Goal: Information Seeking & Learning: Learn about a topic

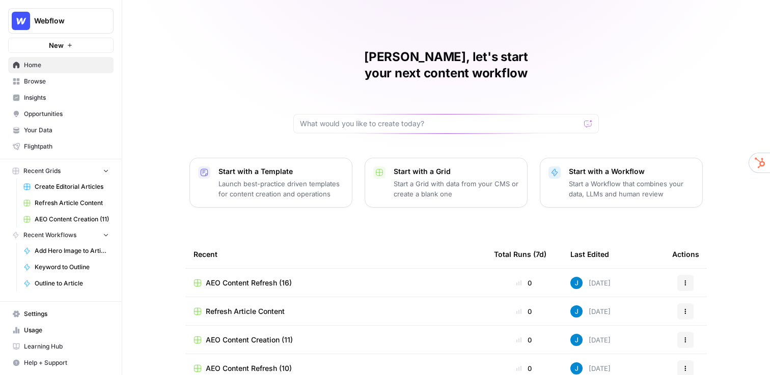
click at [62, 129] on span "Your Data" at bounding box center [66, 130] width 85 height 9
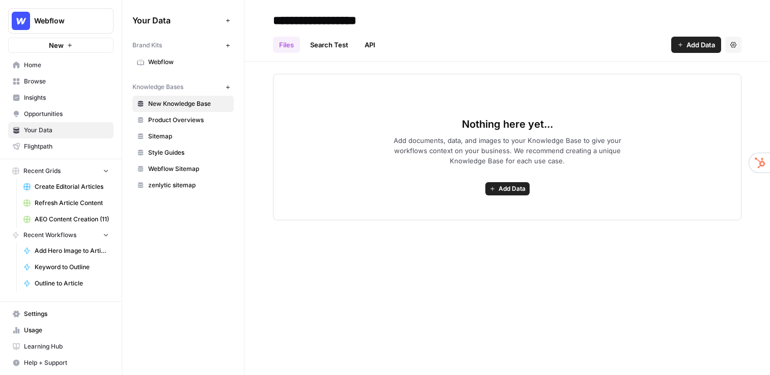
click at [180, 59] on span "Webflow" at bounding box center [188, 62] width 81 height 9
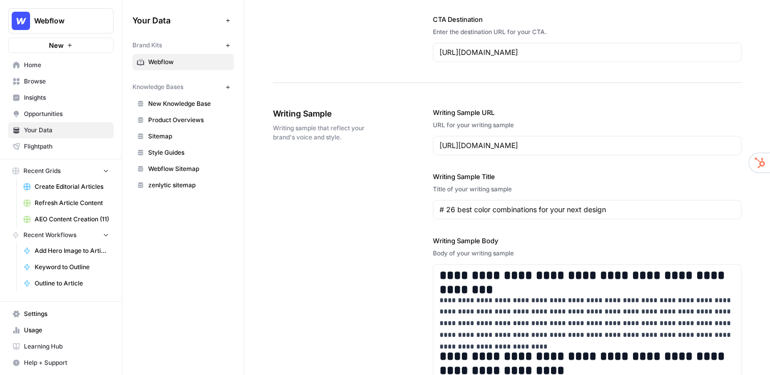
scroll to position [1224, 0]
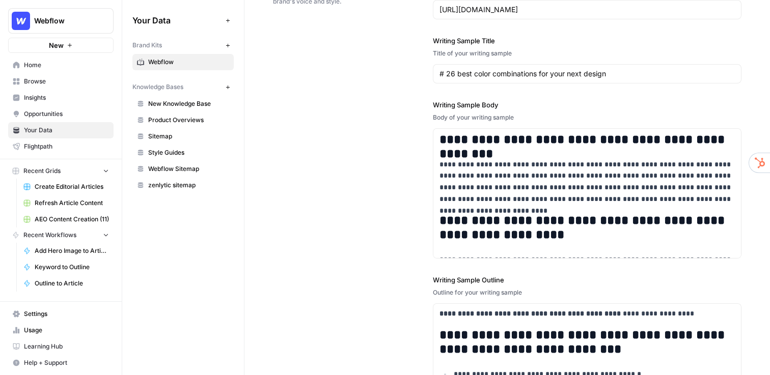
click at [64, 188] on span "Create Editorial Articles" at bounding box center [72, 186] width 74 height 9
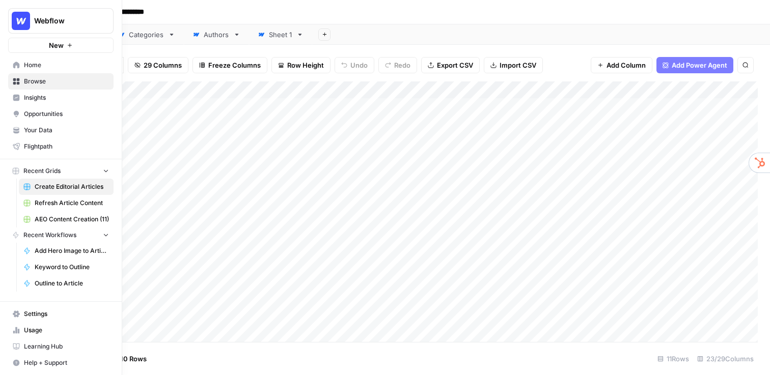
click at [54, 200] on span "Refresh Article Content" at bounding box center [72, 202] width 74 height 9
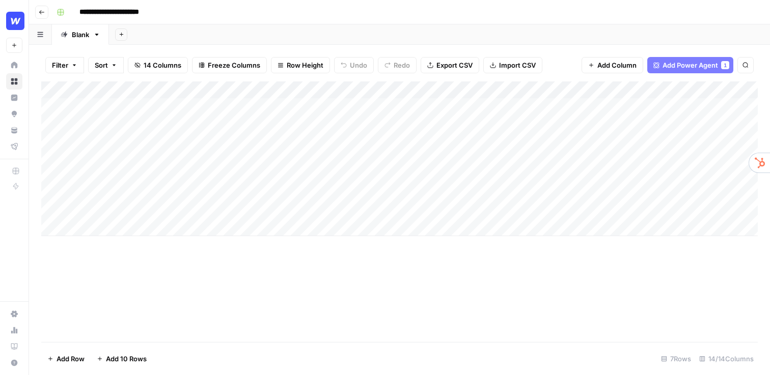
click at [221, 19] on div "**********" at bounding box center [405, 12] width 707 height 16
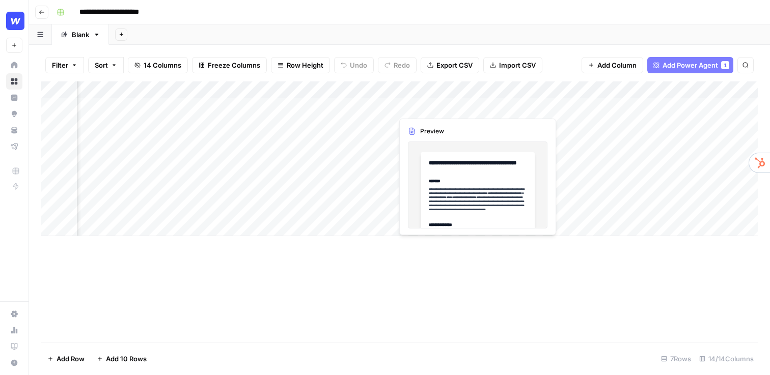
click at [430, 111] on div "Add Column" at bounding box center [399, 158] width 716 height 155
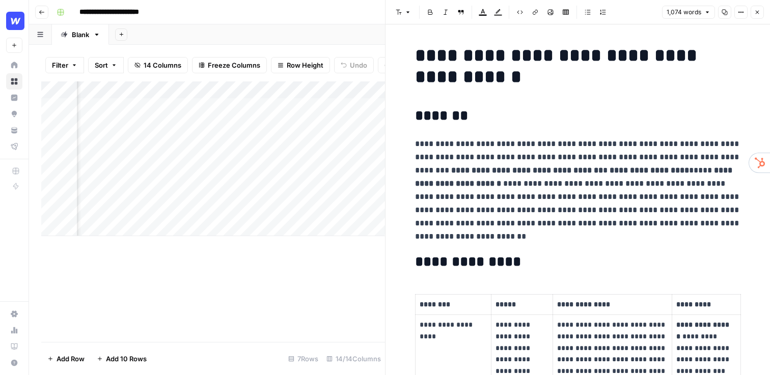
click at [755, 12] on icon "button" at bounding box center [757, 12] width 6 height 6
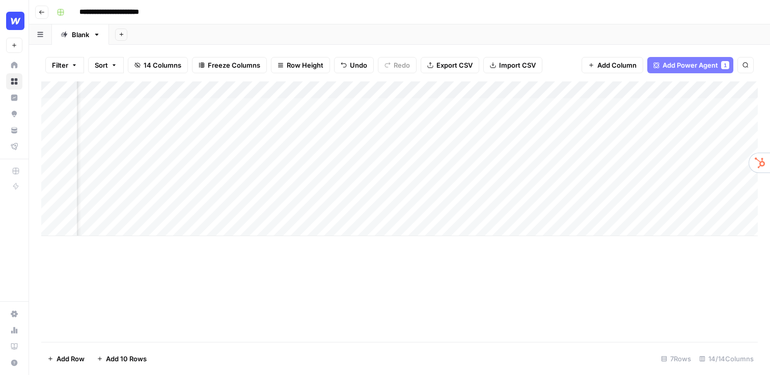
scroll to position [0, 871]
click at [645, 90] on div "Add Column" at bounding box center [399, 158] width 716 height 155
click at [677, 155] on div "Add Column" at bounding box center [399, 158] width 716 height 155
click at [585, 105] on div "Add Column" at bounding box center [399, 158] width 716 height 155
click at [692, 109] on div "Add Column" at bounding box center [399, 158] width 716 height 155
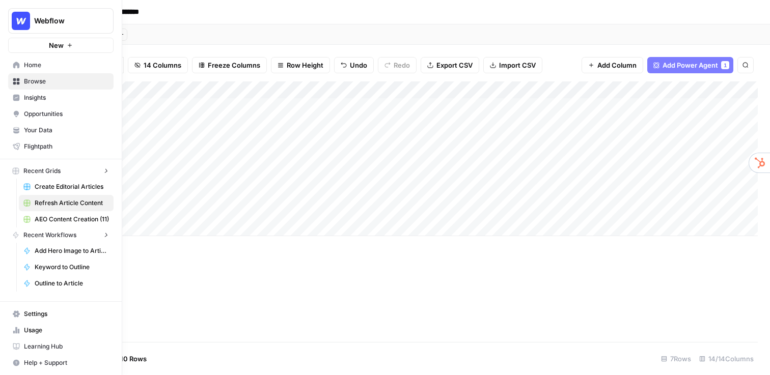
click at [14, 22] on img "Workspace: Webflow" at bounding box center [21, 21] width 18 height 18
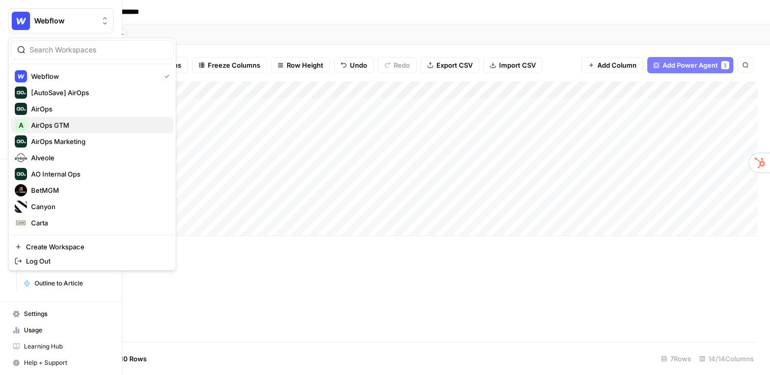
click at [50, 122] on span "AirOps GTM" at bounding box center [98, 125] width 134 height 10
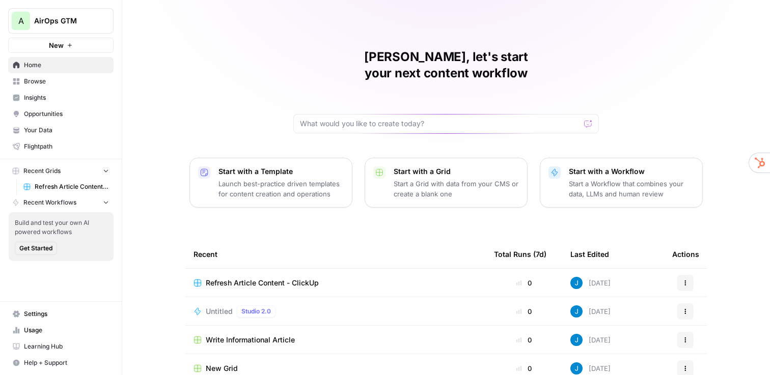
click at [248, 278] on span "Refresh Article Content - ClickUp" at bounding box center [262, 283] width 113 height 10
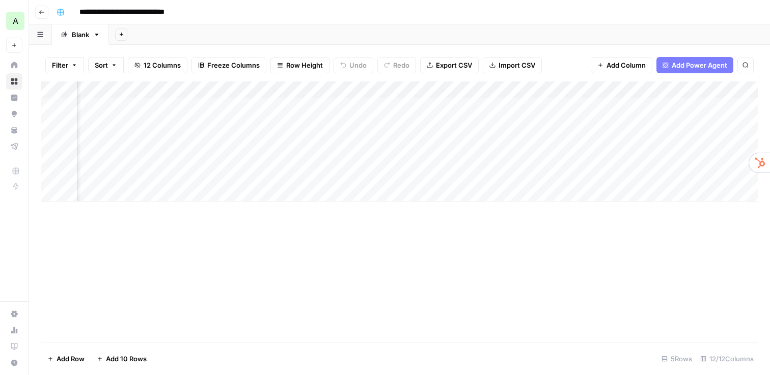
scroll to position [0, 844]
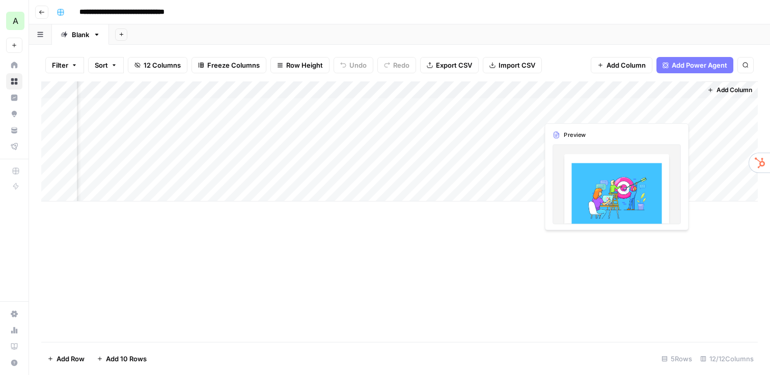
click at [647, 111] on div "Add Column" at bounding box center [399, 141] width 716 height 120
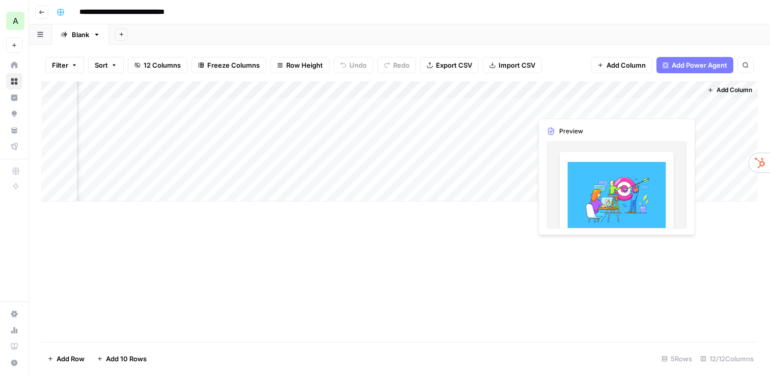
click at [631, 110] on div "Add Column" at bounding box center [399, 141] width 716 height 120
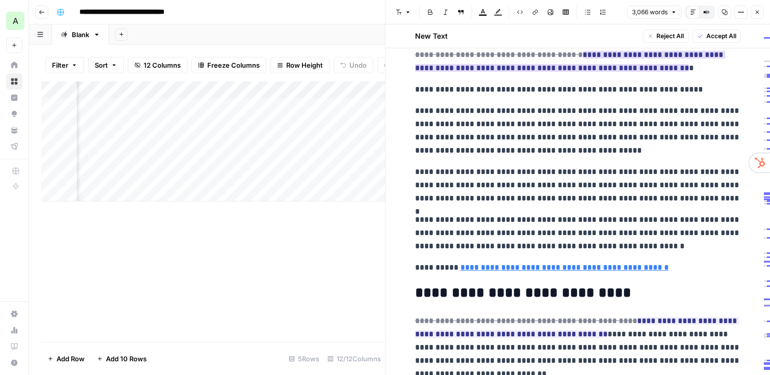
scroll to position [1362, 0]
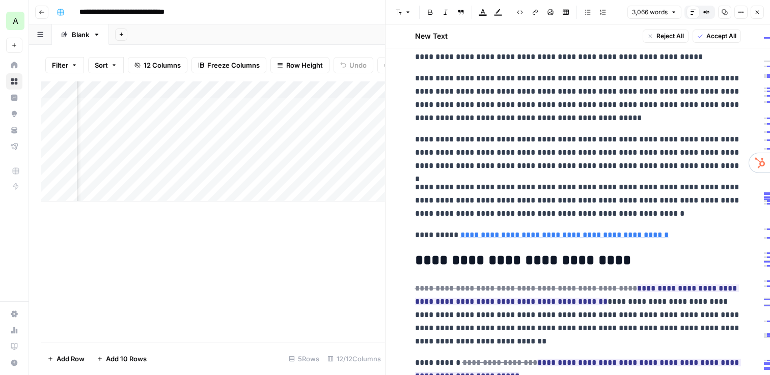
click at [755, 8] on button "Close" at bounding box center [756, 12] width 13 height 13
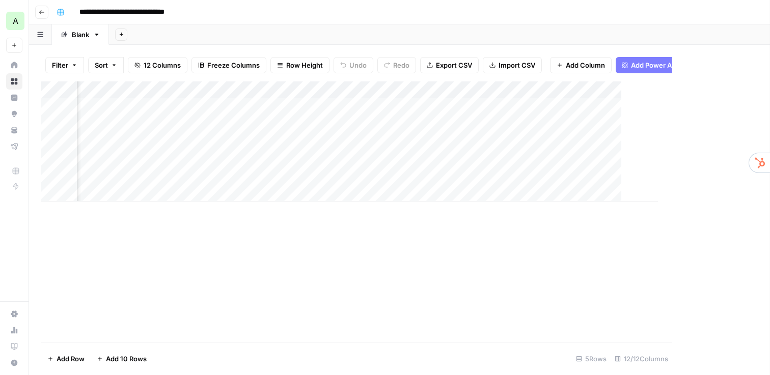
scroll to position [0, 832]
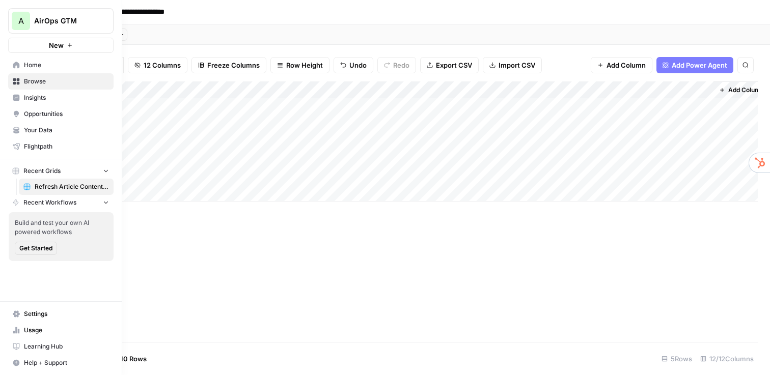
click at [52, 23] on span "AirOps GTM" at bounding box center [65, 21] width 62 height 10
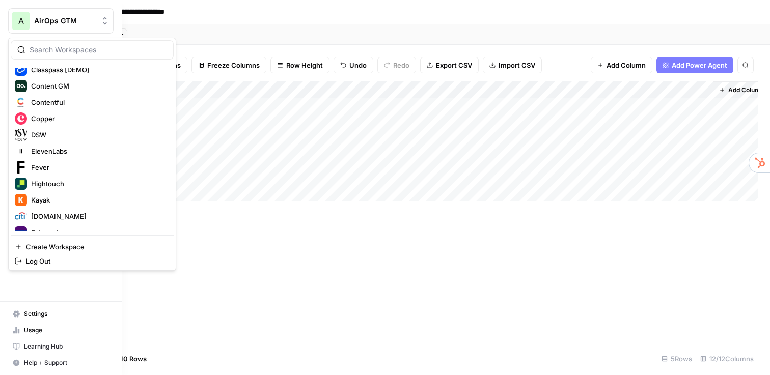
scroll to position [494, 0]
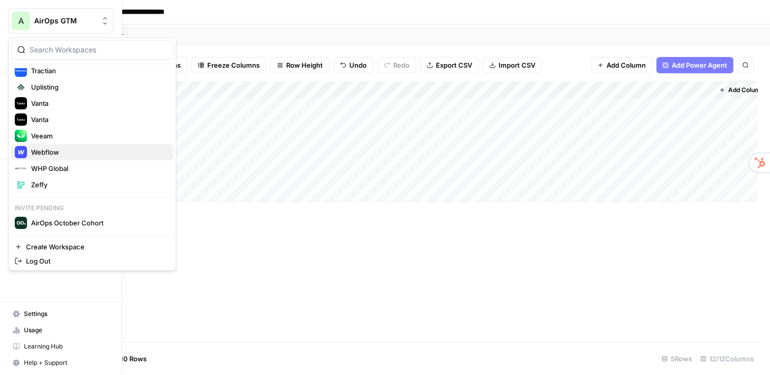
click at [50, 151] on span "Webflow" at bounding box center [98, 152] width 134 height 10
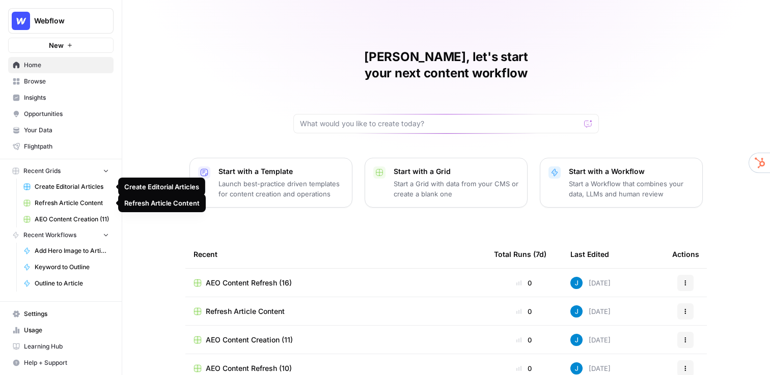
click at [58, 187] on span "Create Editorial Articles" at bounding box center [72, 186] width 74 height 9
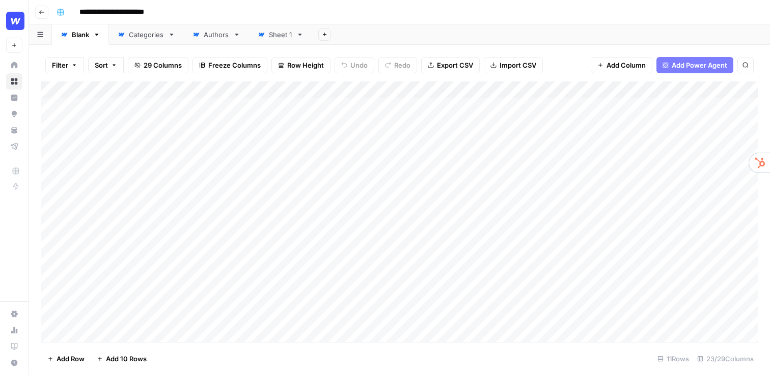
click at [435, 90] on div "Add Column" at bounding box center [399, 211] width 716 height 261
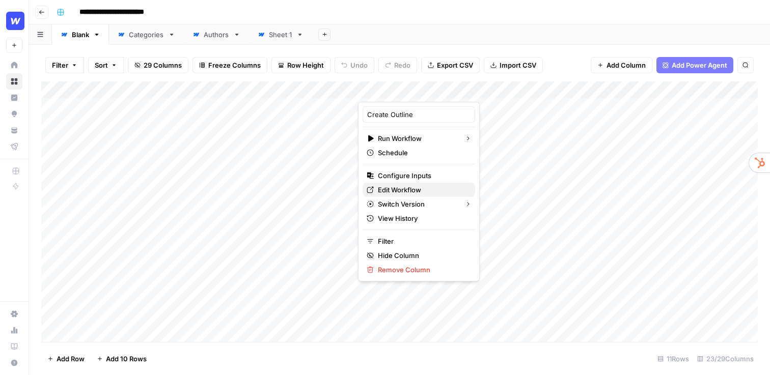
click at [416, 189] on span "Edit Workflow" at bounding box center [422, 190] width 89 height 10
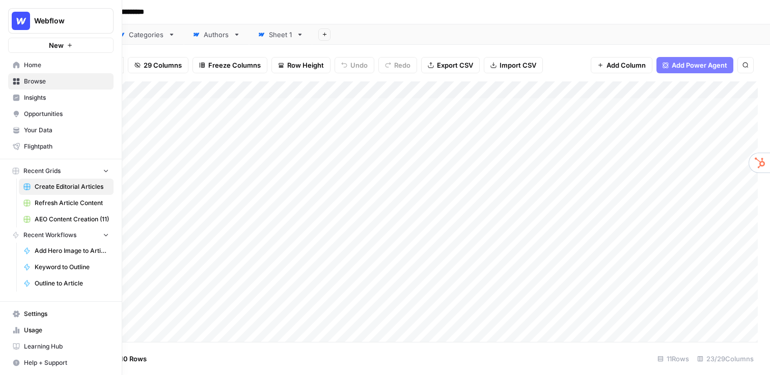
click at [60, 208] on link "Refresh Article Content" at bounding box center [66, 203] width 95 height 16
click at [64, 29] on button "Webflow" at bounding box center [60, 20] width 105 height 25
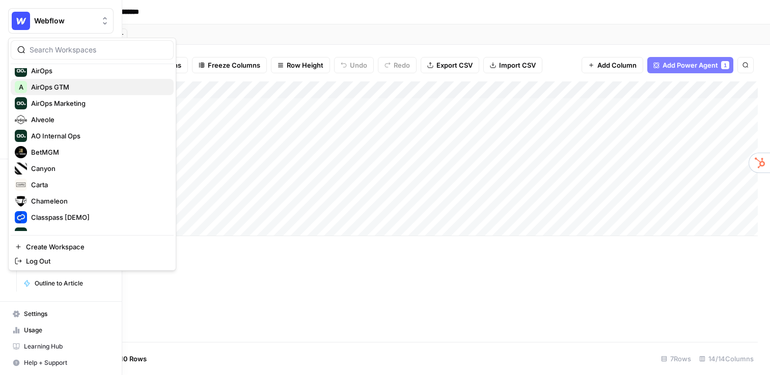
scroll to position [46, 0]
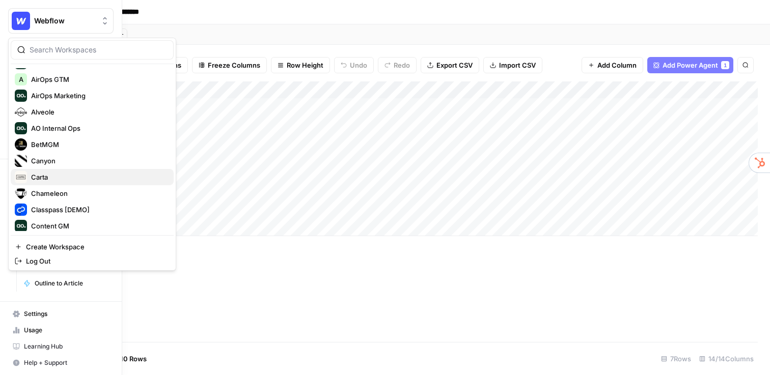
click at [55, 177] on span "Carta" at bounding box center [98, 177] width 134 height 10
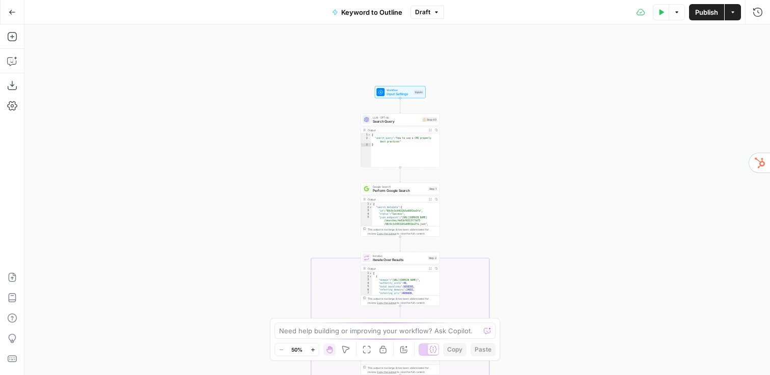
click at [345, 146] on div "true false Workflow Input Settings Inputs LLM · GPT-4o Search Query Step 40 Out…" at bounding box center [396, 199] width 745 height 351
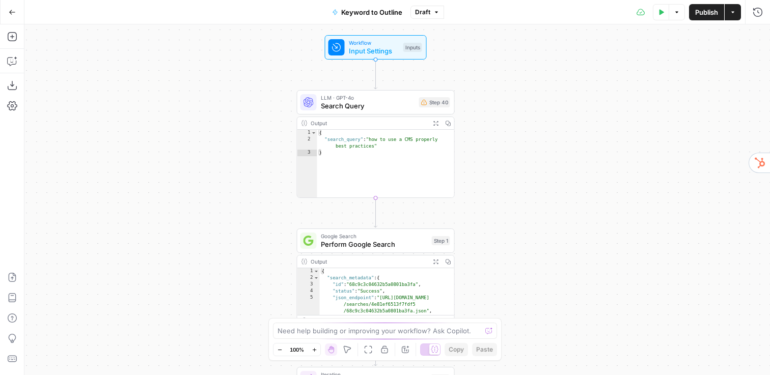
drag, startPoint x: 341, startPoint y: 146, endPoint x: 263, endPoint y: 155, distance: 78.9
click at [263, 155] on div "true false Workflow Input Settings Inputs LLM · GPT-4o Search Query Step 40 Out…" at bounding box center [396, 199] width 745 height 351
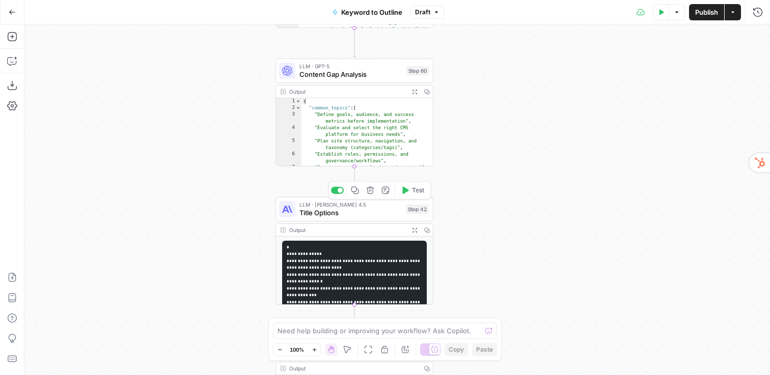
click at [337, 216] on span "Title Options" at bounding box center [350, 213] width 102 height 10
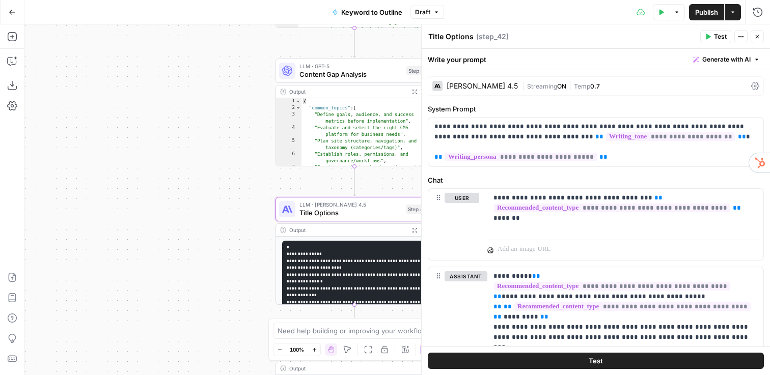
click at [475, 86] on div "Claude Sonnet 4.5" at bounding box center [481, 85] width 71 height 7
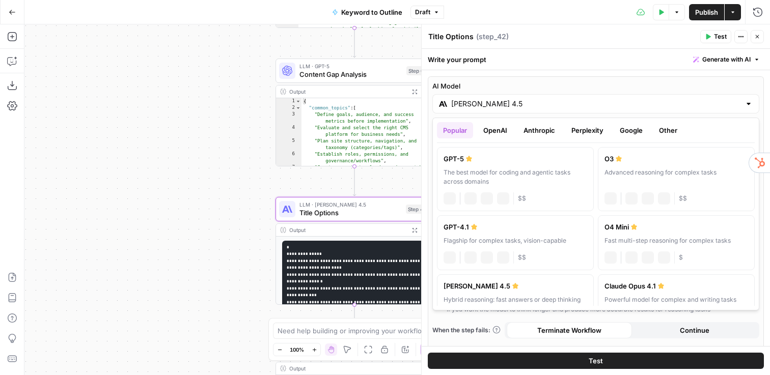
click at [483, 103] on input "Claude Sonnet 4.5" at bounding box center [595, 104] width 289 height 10
click at [496, 136] on button "OpenAI" at bounding box center [495, 130] width 36 height 16
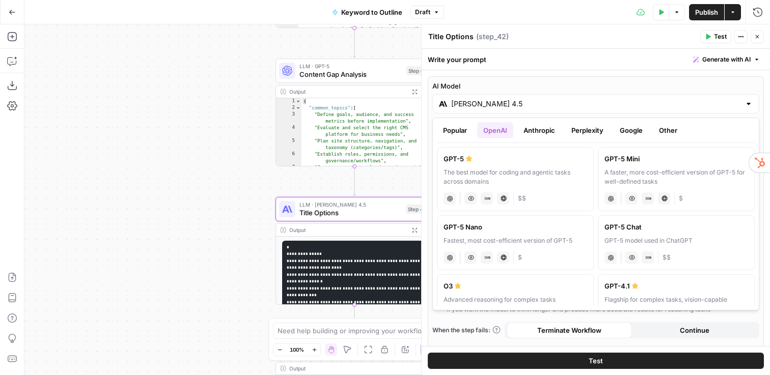
click at [543, 134] on button "Anthropic" at bounding box center [539, 130] width 44 height 16
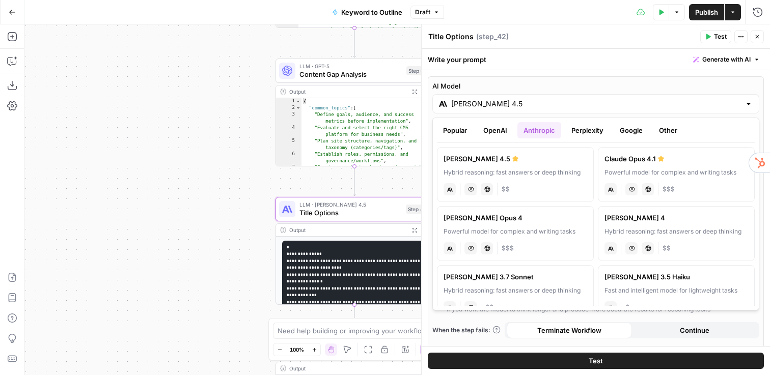
click at [577, 133] on button "Perplexity" at bounding box center [587, 130] width 44 height 16
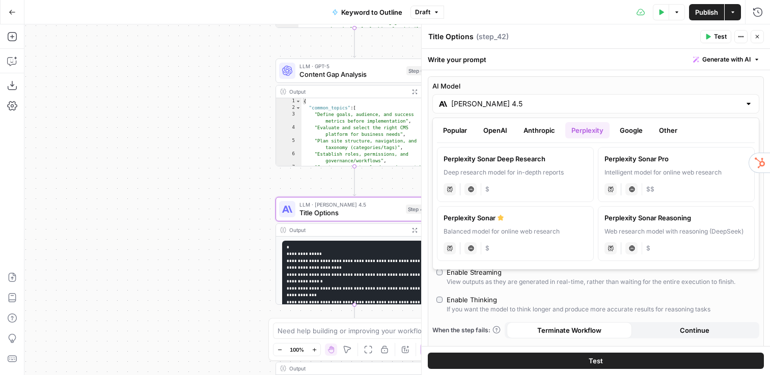
click at [756, 40] on button "Close" at bounding box center [756, 36] width 13 height 13
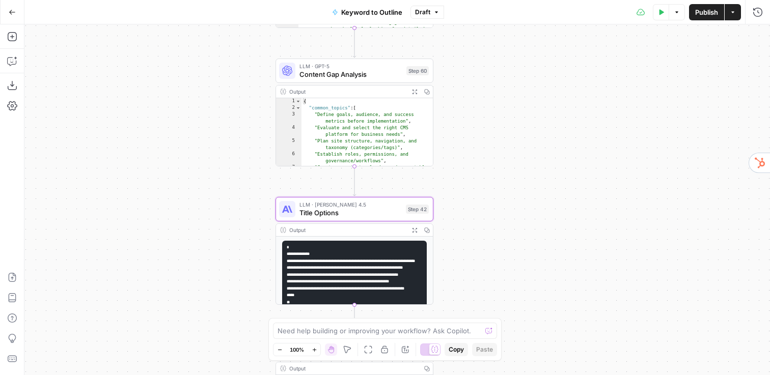
click at [9, 14] on icon "button" at bounding box center [12, 12] width 7 height 7
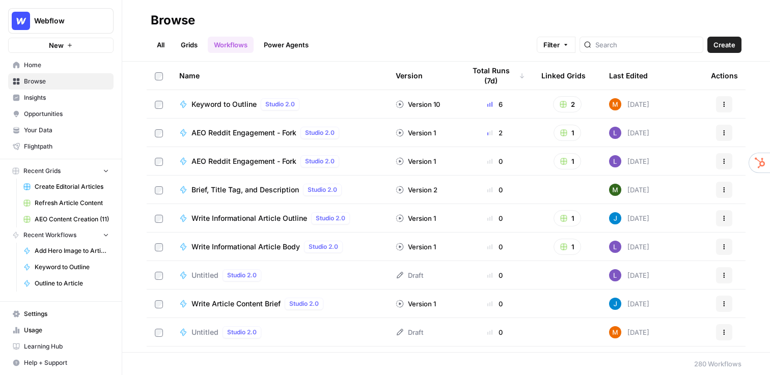
click at [80, 187] on span "Create Editorial Articles" at bounding box center [72, 186] width 74 height 9
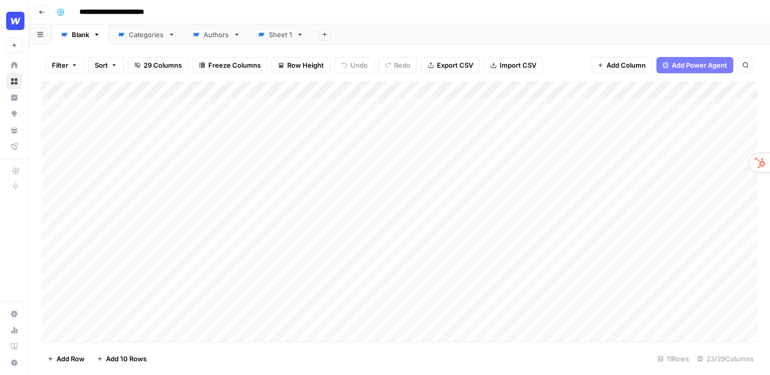
drag, startPoint x: 482, startPoint y: 233, endPoint x: 63, endPoint y: 232, distance: 419.9
click at [63, 232] on div "Add Column" at bounding box center [399, 211] width 716 height 261
click at [450, 17] on div "**********" at bounding box center [405, 12] width 707 height 16
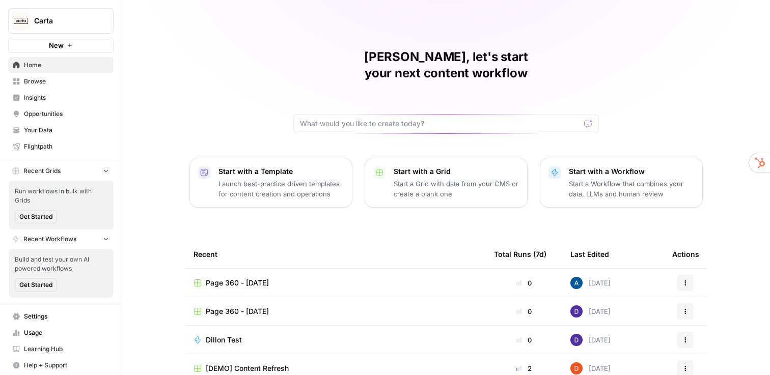
click at [58, 95] on span "Insights" at bounding box center [66, 97] width 85 height 9
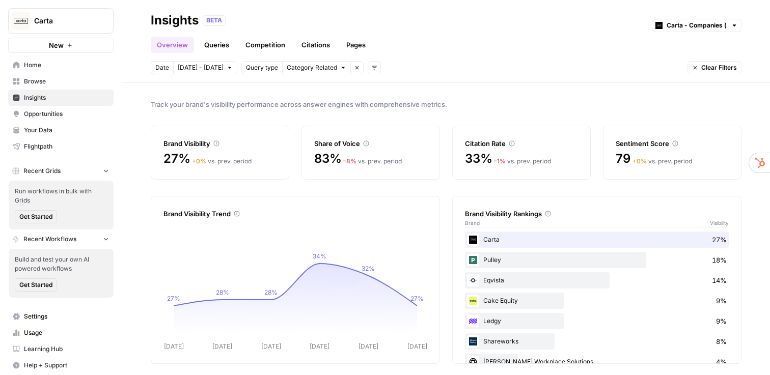
click at [214, 48] on link "Queries" at bounding box center [216, 45] width 37 height 16
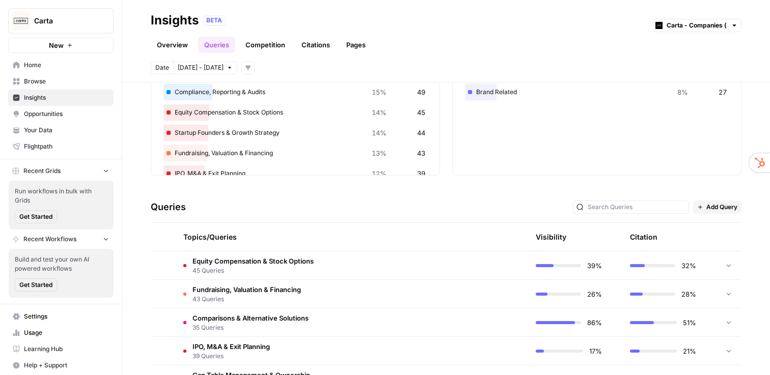
scroll to position [190, 0]
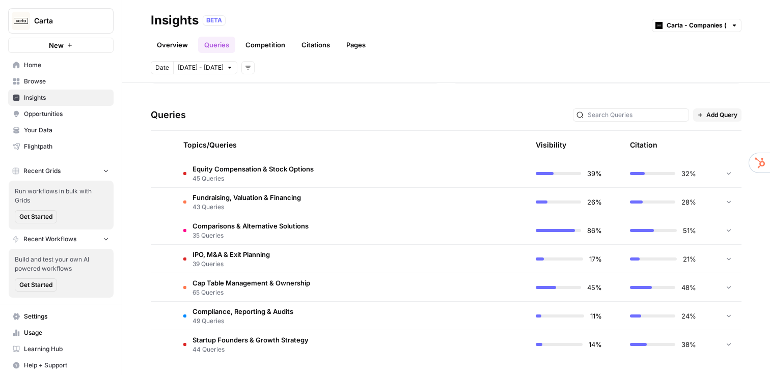
click at [252, 204] on span "43 Queries" at bounding box center [246, 207] width 108 height 9
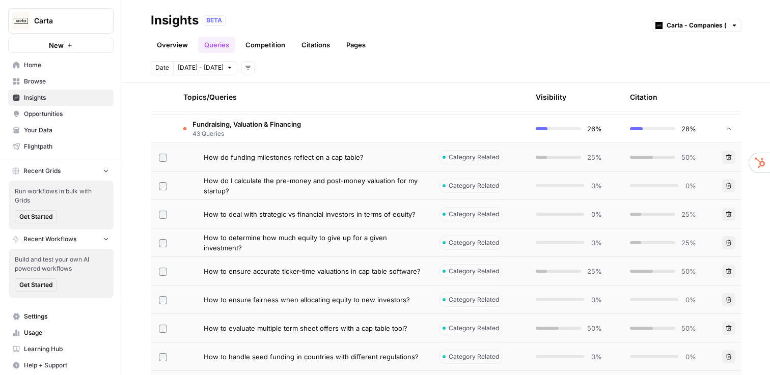
scroll to position [253, 0]
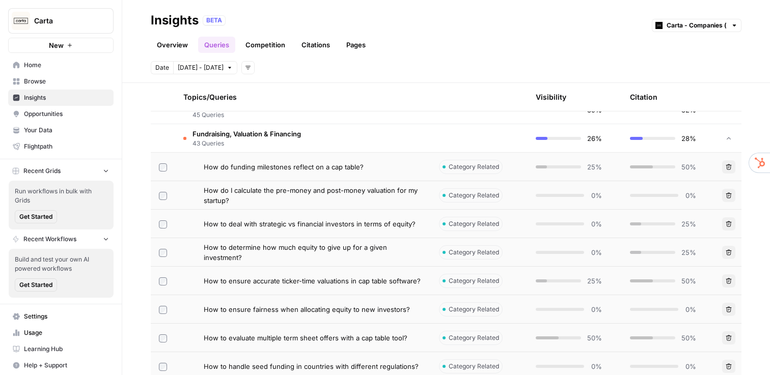
click at [278, 168] on span "How do funding milestones reflect on a cap table?" at bounding box center [284, 167] width 160 height 10
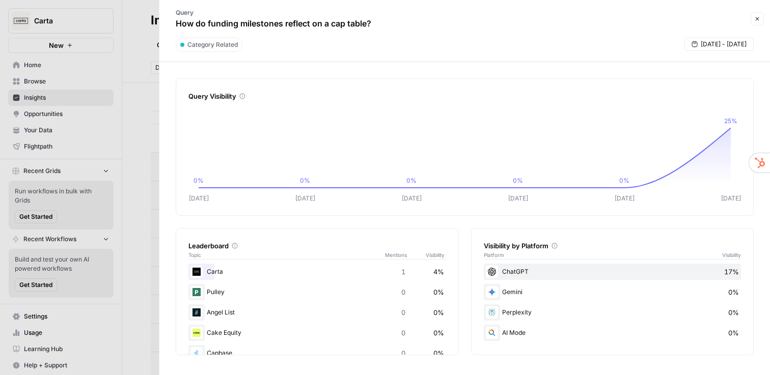
click at [763, 18] on button "Close" at bounding box center [756, 18] width 13 height 13
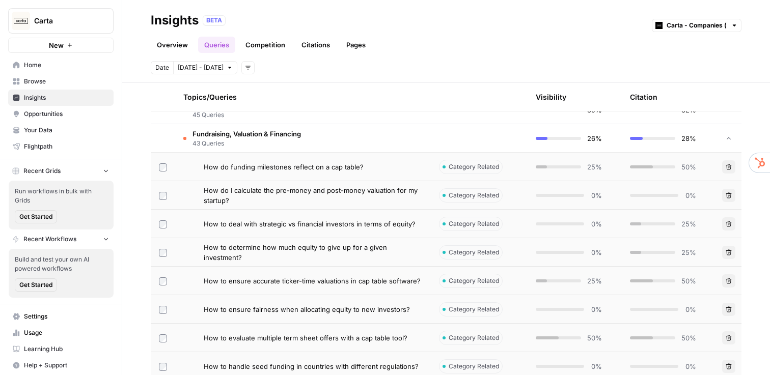
click at [260, 45] on link "Competition" at bounding box center [265, 45] width 52 height 16
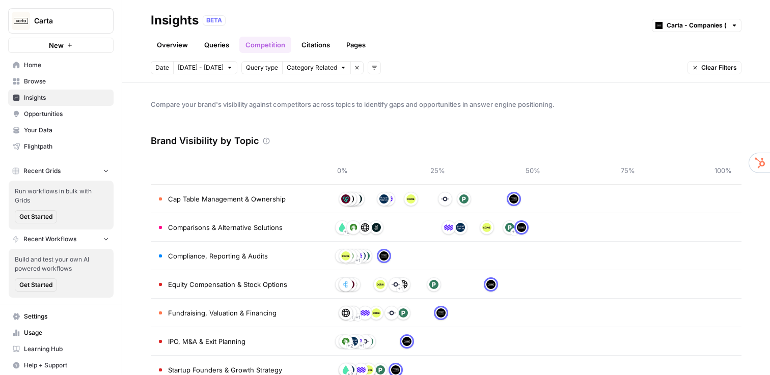
click at [76, 113] on span "Opportunities" at bounding box center [66, 113] width 85 height 9
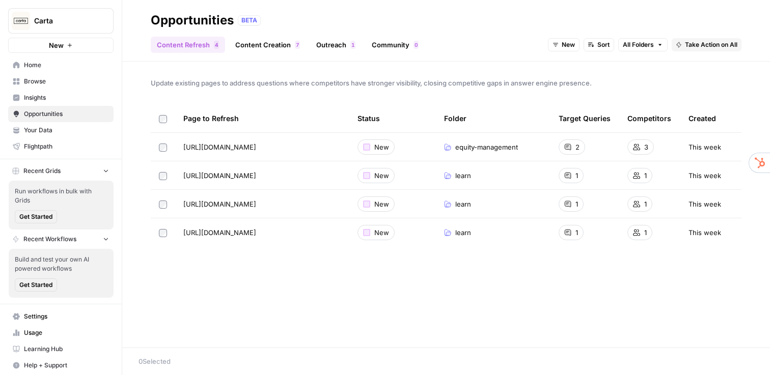
click at [76, 101] on span "Insights" at bounding box center [66, 97] width 85 height 9
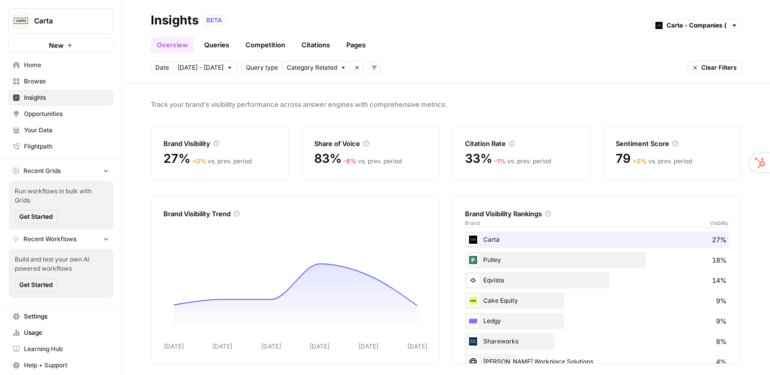
click at [259, 46] on link "Competition" at bounding box center [265, 45] width 52 height 16
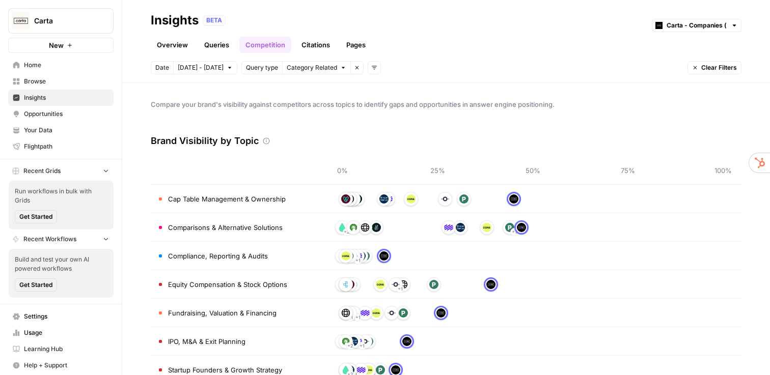
click at [68, 114] on span "Opportunities" at bounding box center [66, 113] width 85 height 9
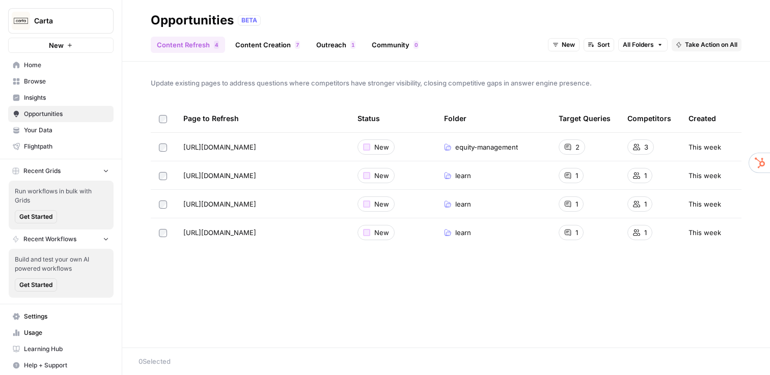
click at [268, 46] on link "Content Creation 7" at bounding box center [267, 45] width 77 height 16
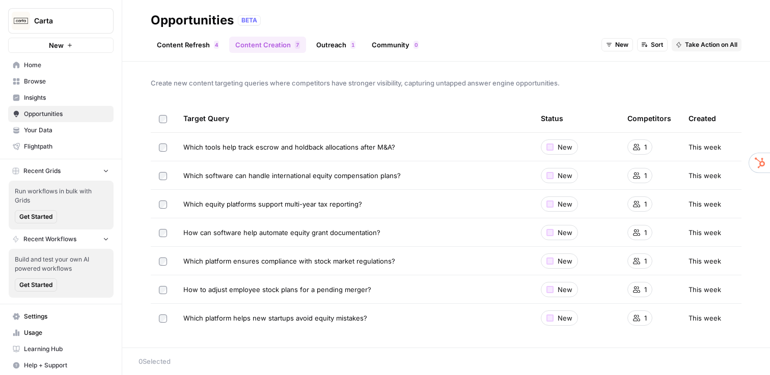
click at [195, 38] on link "Content Refresh 4" at bounding box center [188, 45] width 74 height 16
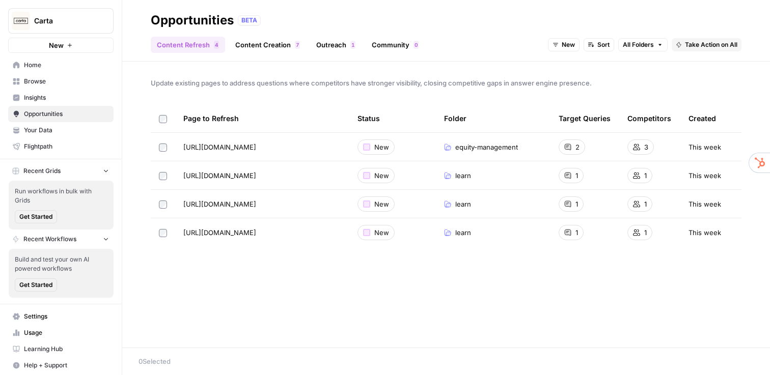
click at [73, 94] on span "Insights" at bounding box center [66, 97] width 85 height 9
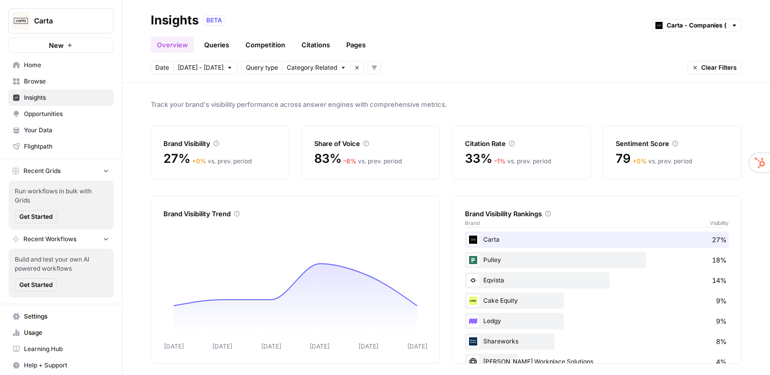
click at [220, 48] on link "Queries" at bounding box center [216, 45] width 37 height 16
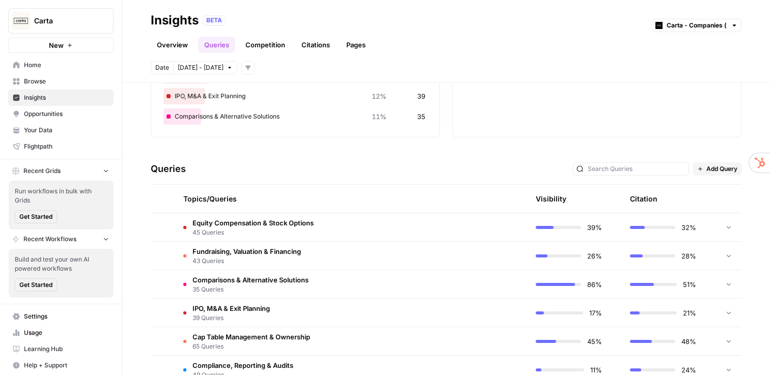
scroll to position [145, 0]
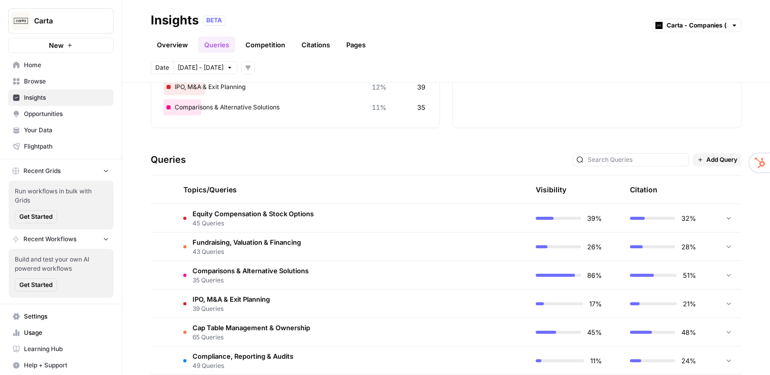
click at [307, 299] on td "IPO, M&A & Exit Planning 39 Queries" at bounding box center [302, 304] width 255 height 28
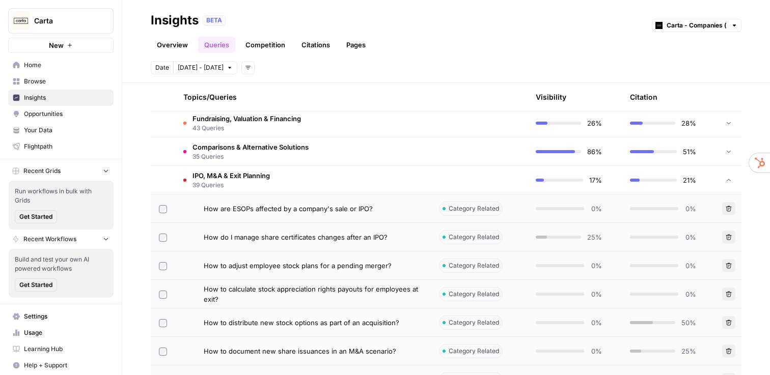
scroll to position [276, 0]
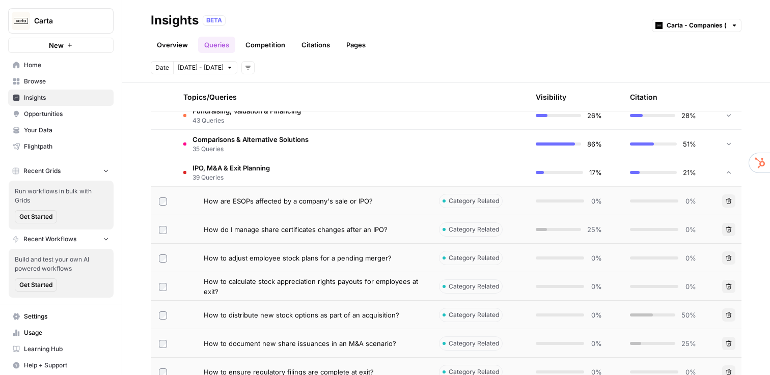
click at [61, 116] on span "Opportunities" at bounding box center [66, 113] width 85 height 9
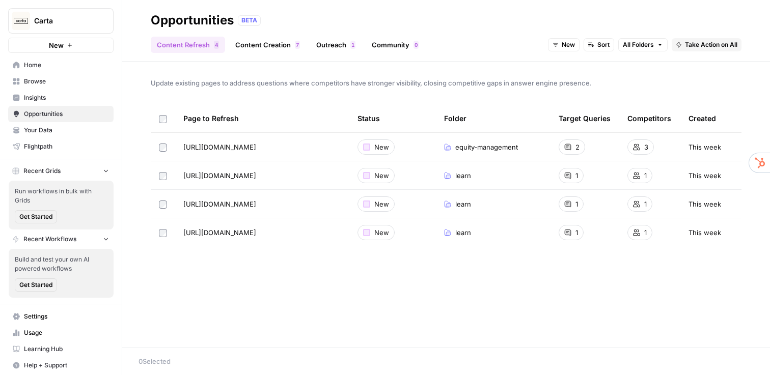
click at [39, 23] on span "Carta" at bounding box center [65, 21] width 62 height 10
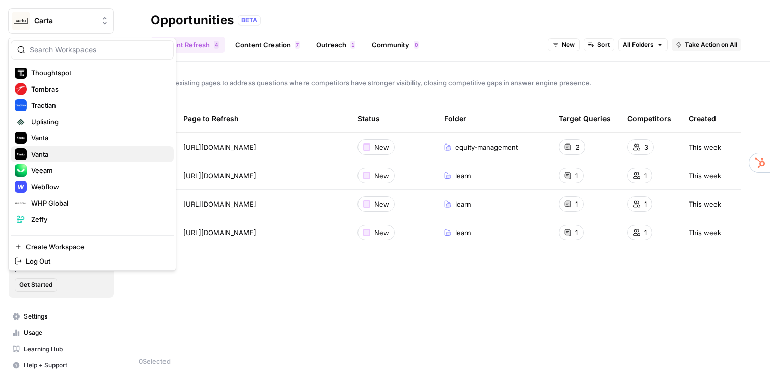
scroll to position [465, 0]
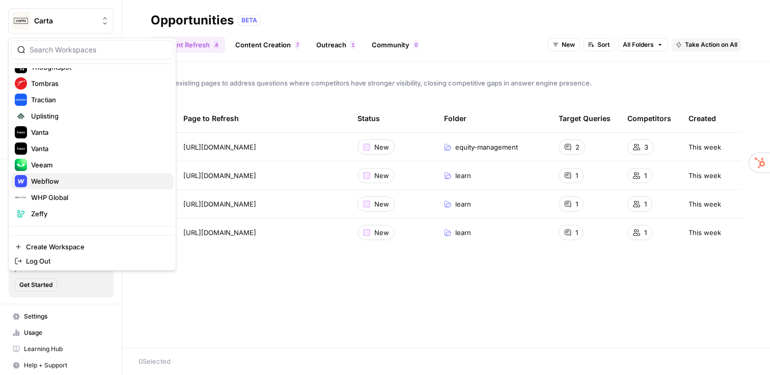
click at [59, 182] on span "Webflow" at bounding box center [98, 181] width 134 height 10
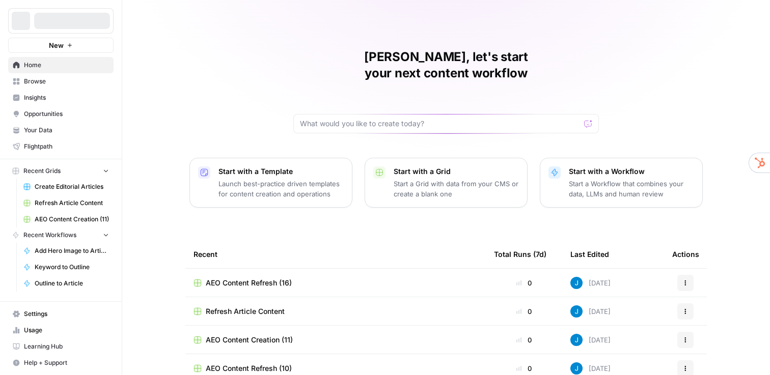
click at [59, 188] on span "Create Editorial Articles" at bounding box center [72, 186] width 74 height 9
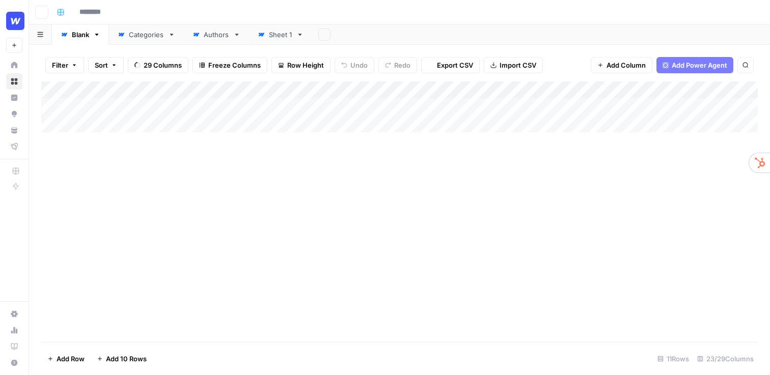
type input "**********"
click at [105, 332] on div "Add Column" at bounding box center [399, 211] width 716 height 261
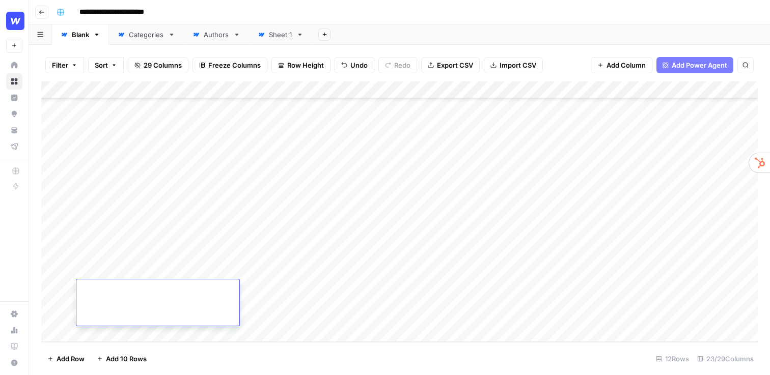
click at [373, 14] on div "**********" at bounding box center [405, 12] width 707 height 16
click at [439, 91] on div "Add Column" at bounding box center [399, 211] width 716 height 261
click at [458, 12] on div "**********" at bounding box center [405, 12] width 707 height 16
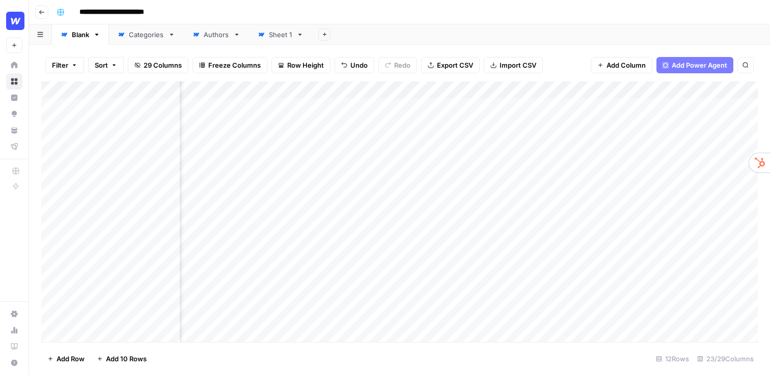
click at [294, 177] on div "Add Column" at bounding box center [399, 211] width 716 height 261
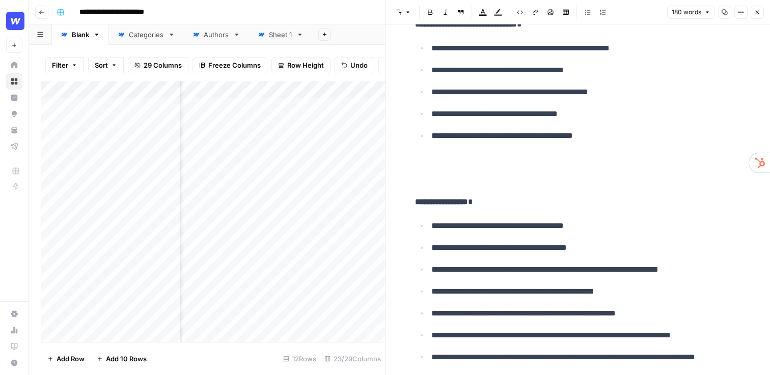
scroll to position [585, 0]
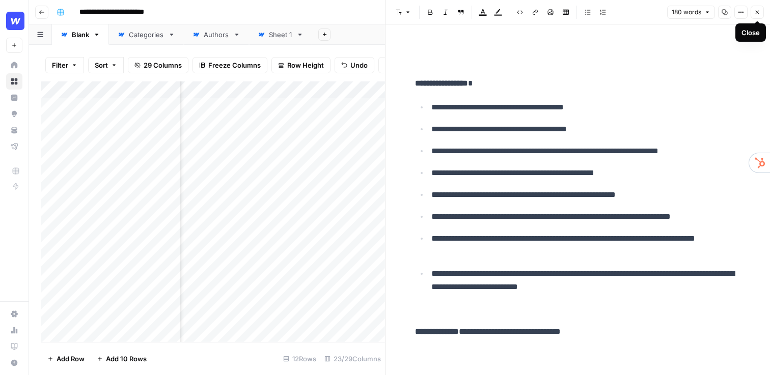
click at [758, 9] on icon "button" at bounding box center [757, 12] width 6 height 6
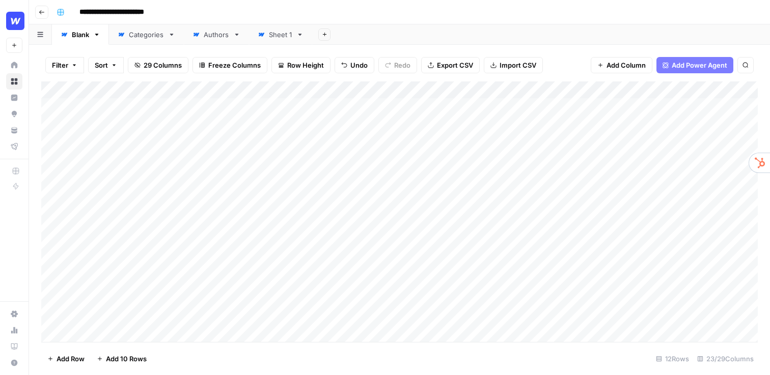
click at [438, 89] on div "Add Column" at bounding box center [399, 211] width 716 height 261
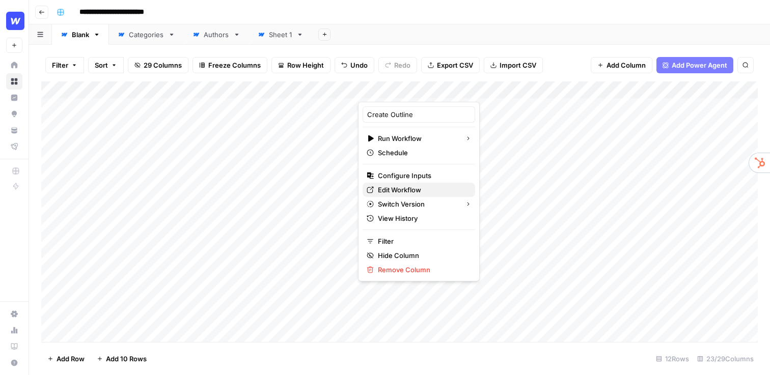
click at [402, 187] on span "Edit Workflow" at bounding box center [422, 190] width 89 height 10
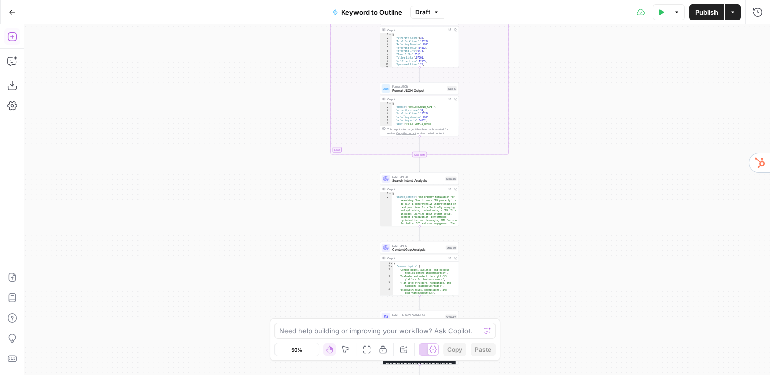
click at [13, 33] on icon "button" at bounding box center [11, 36] width 9 height 9
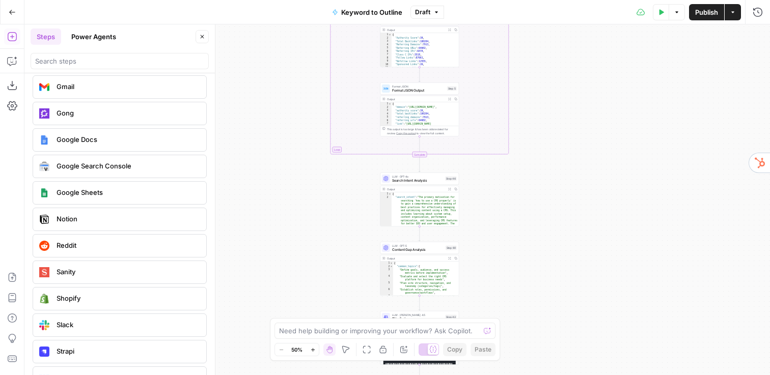
scroll to position [2112, 0]
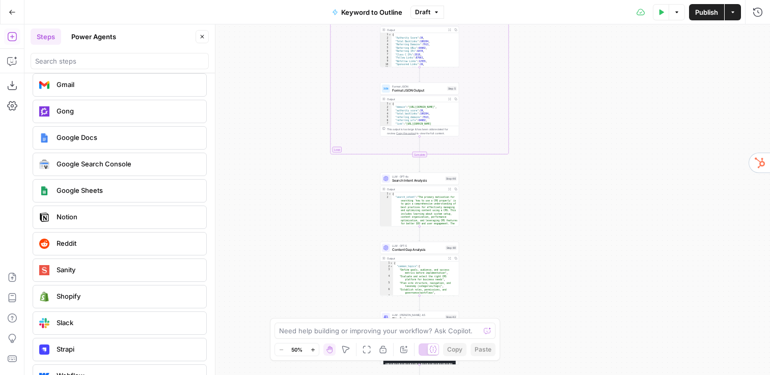
click at [11, 9] on icon "button" at bounding box center [12, 12] width 7 height 7
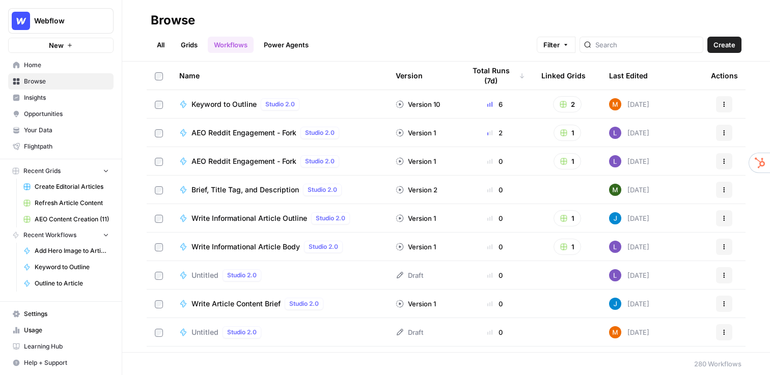
click at [65, 189] on span "Create Editorial Articles" at bounding box center [72, 186] width 74 height 9
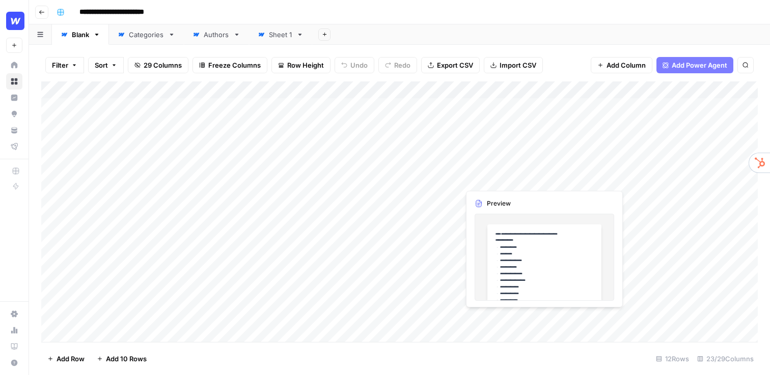
click at [505, 172] on div "Add Column" at bounding box center [399, 211] width 716 height 261
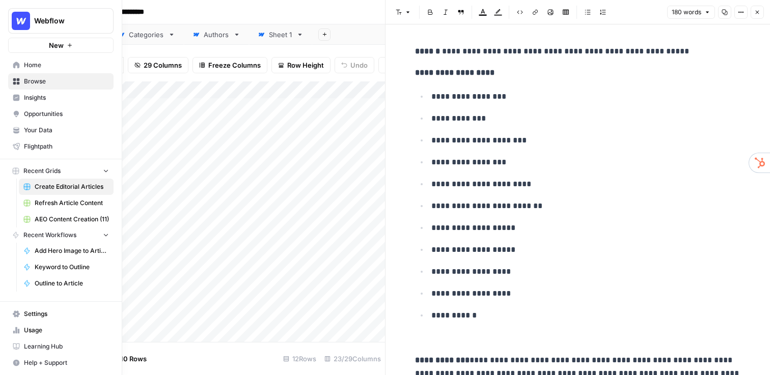
click at [41, 134] on span "Your Data" at bounding box center [66, 130] width 85 height 9
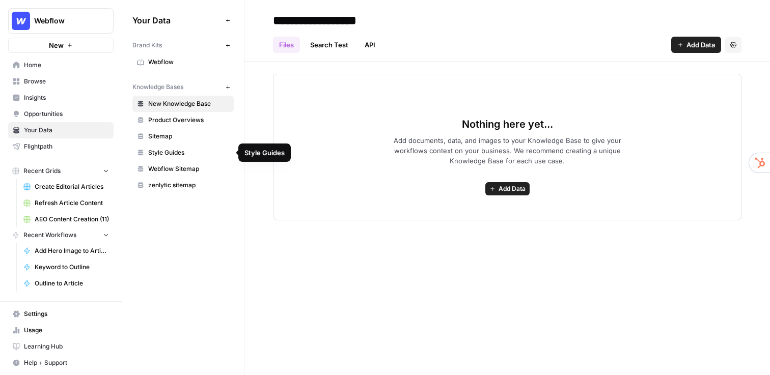
click at [184, 137] on span "Sitemap" at bounding box center [188, 136] width 81 height 9
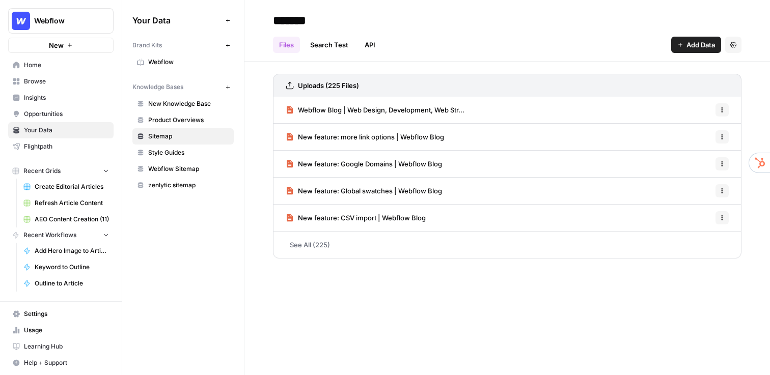
click at [59, 109] on span "Opportunities" at bounding box center [66, 113] width 85 height 9
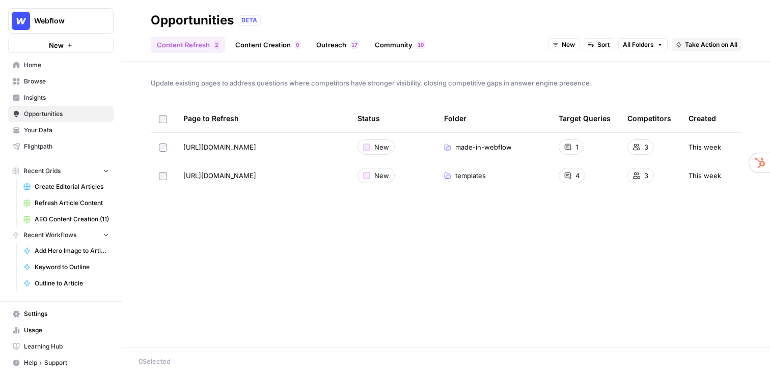
click at [73, 99] on span "Insights" at bounding box center [66, 97] width 85 height 9
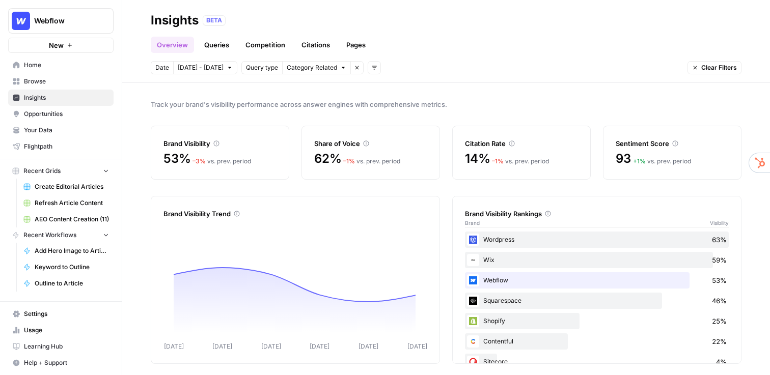
click at [74, 108] on link "Opportunities" at bounding box center [60, 114] width 105 height 16
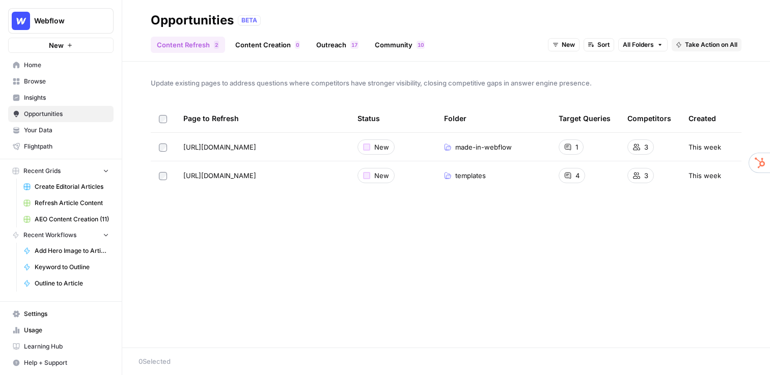
click at [60, 99] on span "Insights" at bounding box center [66, 97] width 85 height 9
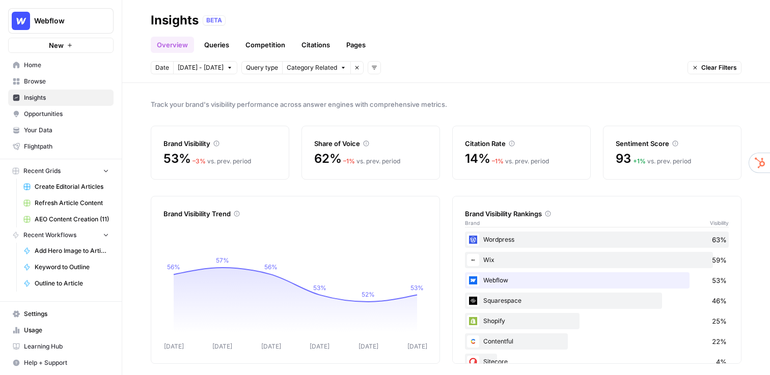
click at [74, 110] on span "Opportunities" at bounding box center [66, 113] width 85 height 9
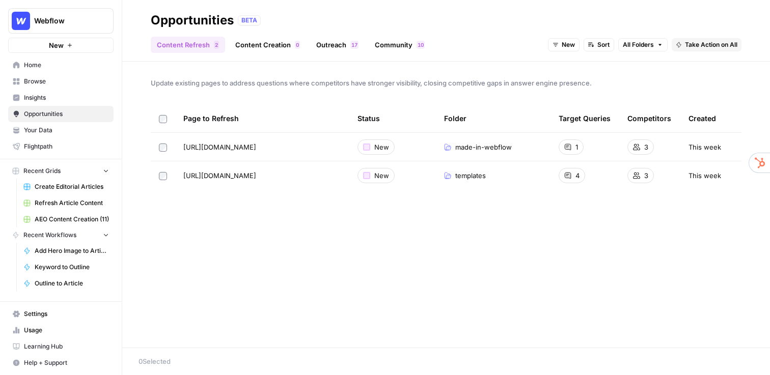
click at [71, 97] on span "Insights" at bounding box center [66, 97] width 85 height 9
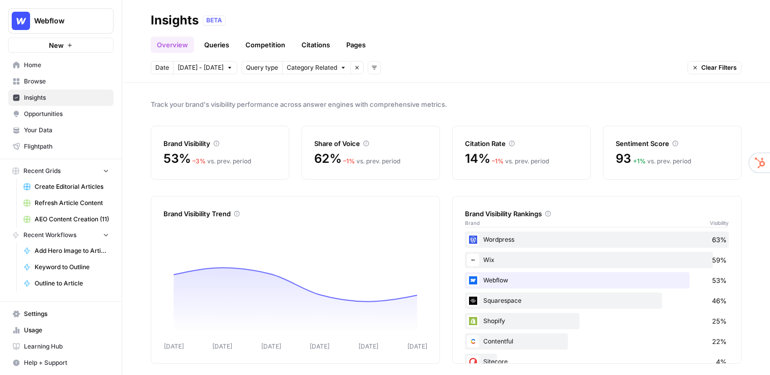
click at [208, 45] on link "Queries" at bounding box center [216, 45] width 37 height 16
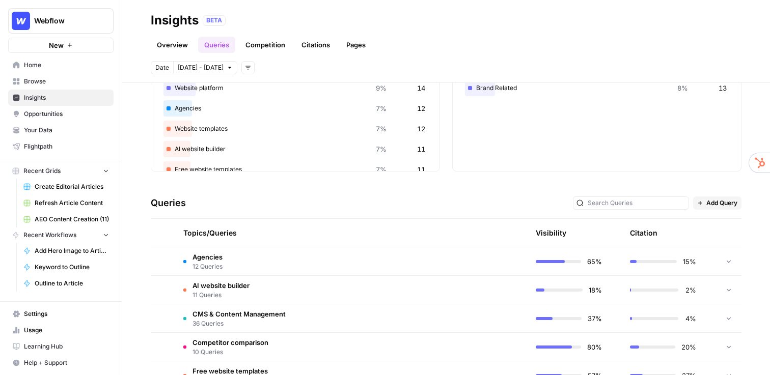
scroll to position [145, 0]
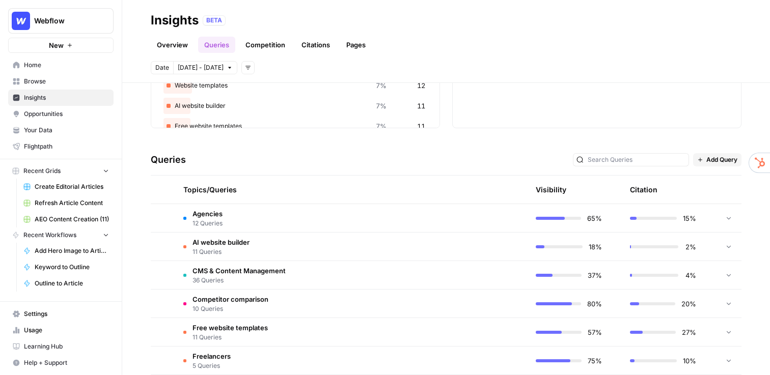
click at [445, 238] on td at bounding box center [479, 247] width 97 height 28
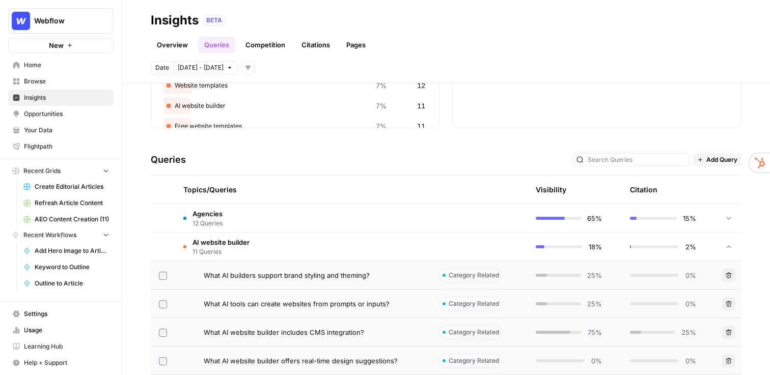
click at [389, 283] on td "What AI builders support brand styling and theming?" at bounding box center [302, 275] width 255 height 28
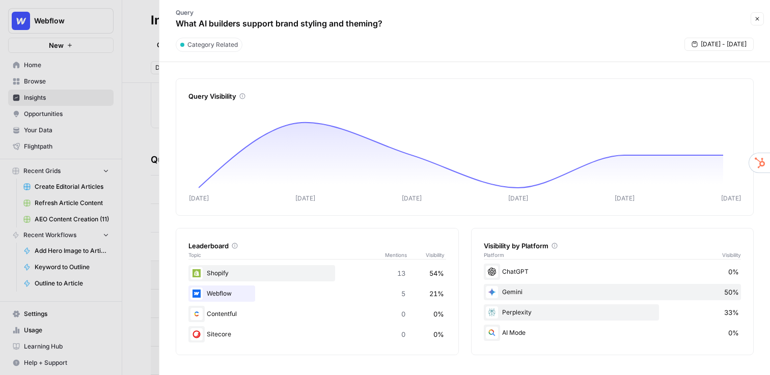
scroll to position [8, 0]
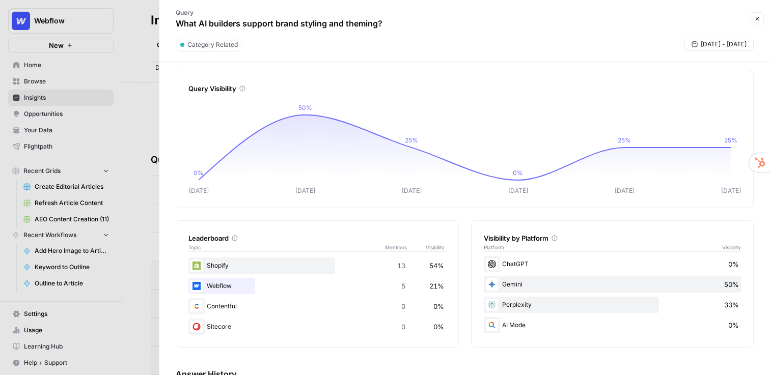
drag, startPoint x: 394, startPoint y: 281, endPoint x: 394, endPoint y: 173, distance: 108.4
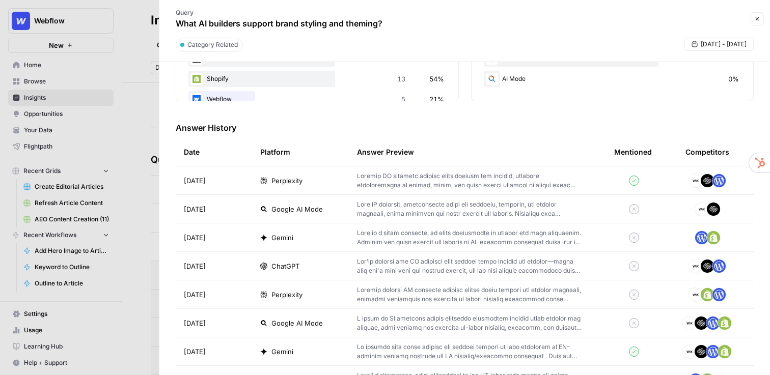
scroll to position [253, 0]
click at [170, 159] on div "Query Visibility [DATE] Oct [DATE] Oct [DATE] Oct 13 0% 50% 25% 0% 25% 25% [DAT…" at bounding box center [464, 218] width 610 height 313
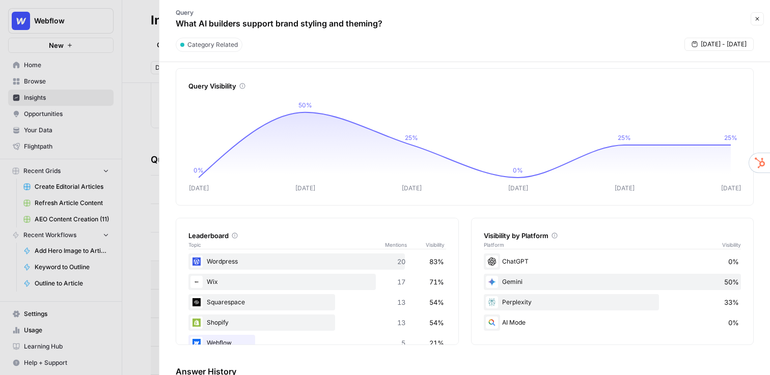
scroll to position [0, 0]
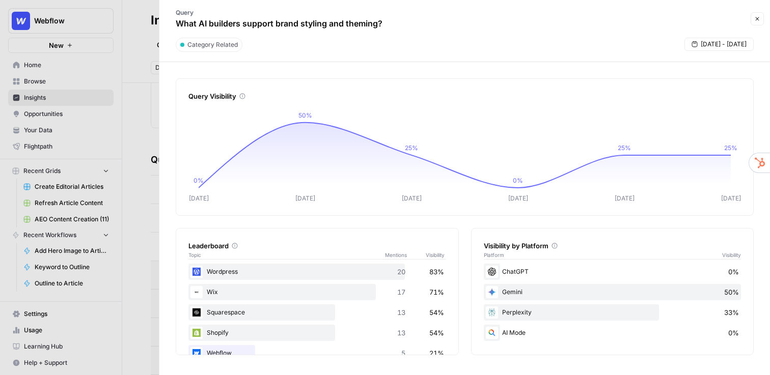
click at [140, 146] on div at bounding box center [385, 187] width 770 height 375
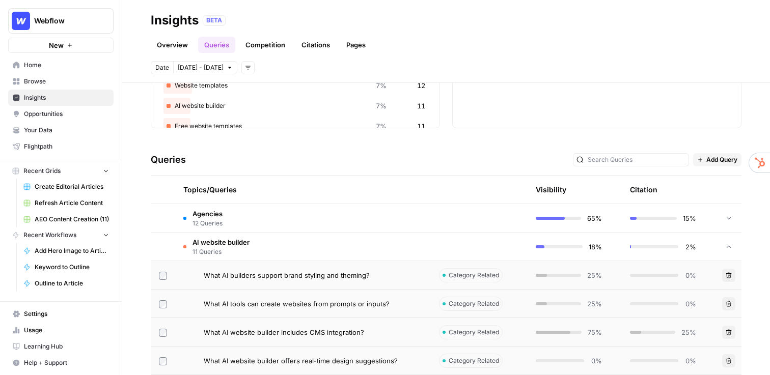
click at [56, 189] on span "Create Editorial Articles" at bounding box center [72, 186] width 74 height 9
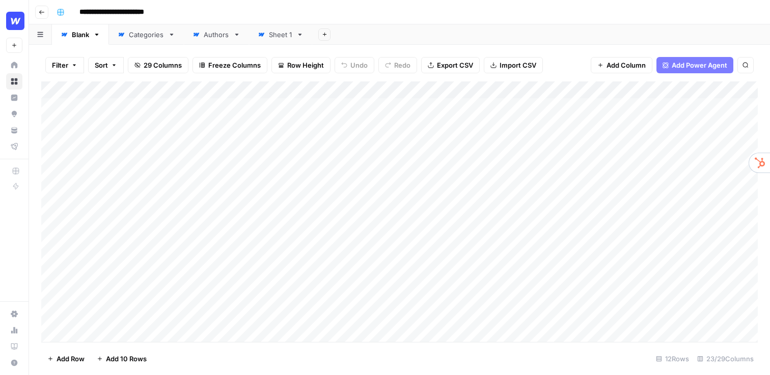
click at [406, 11] on div "**********" at bounding box center [405, 12] width 707 height 16
click at [542, 19] on div "**********" at bounding box center [405, 12] width 707 height 16
